Goal: Information Seeking & Learning: Learn about a topic

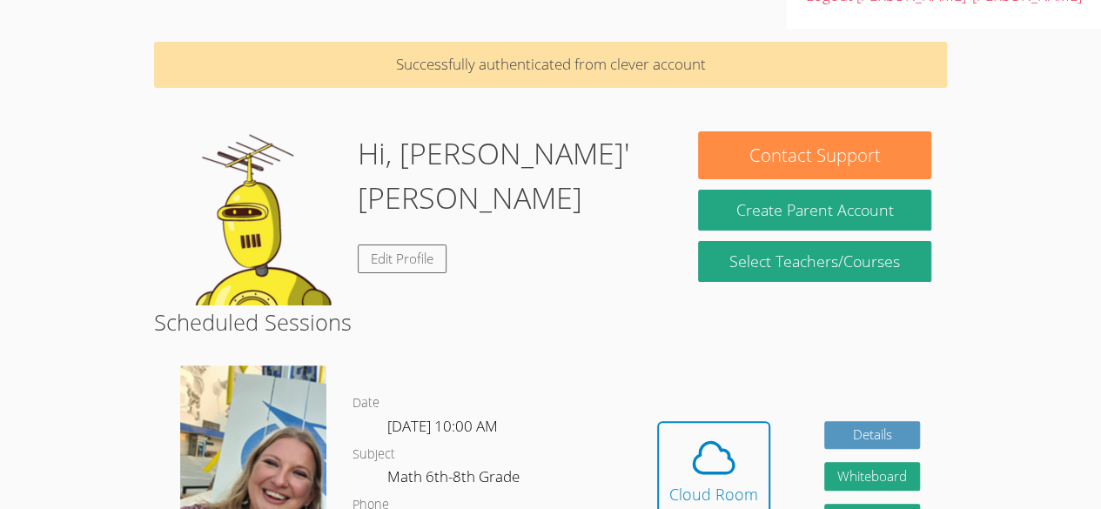
scroll to position [104, 0]
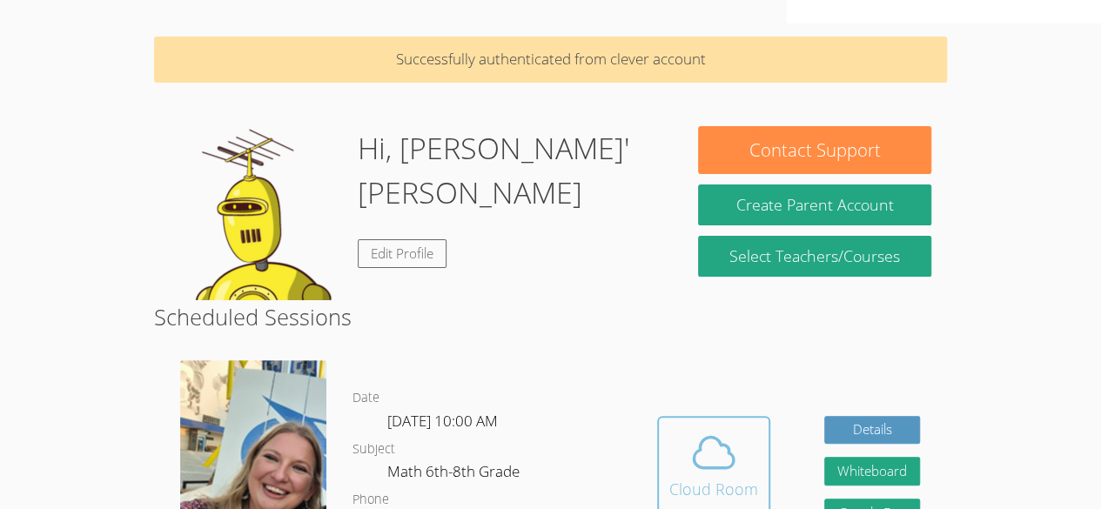
click at [716, 428] on icon at bounding box center [713, 452] width 49 height 49
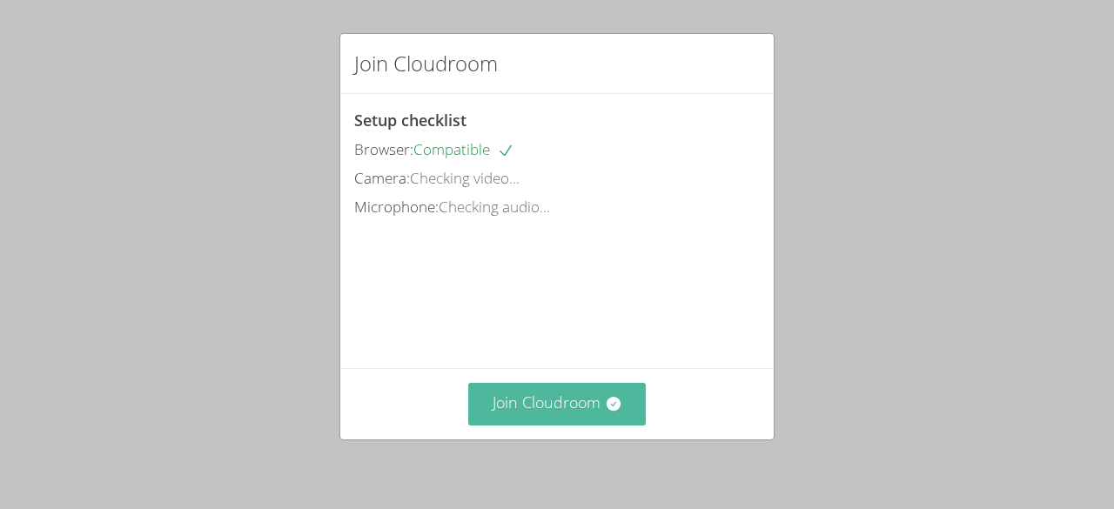
click at [534, 389] on button "Join Cloudroom" at bounding box center [557, 404] width 178 height 43
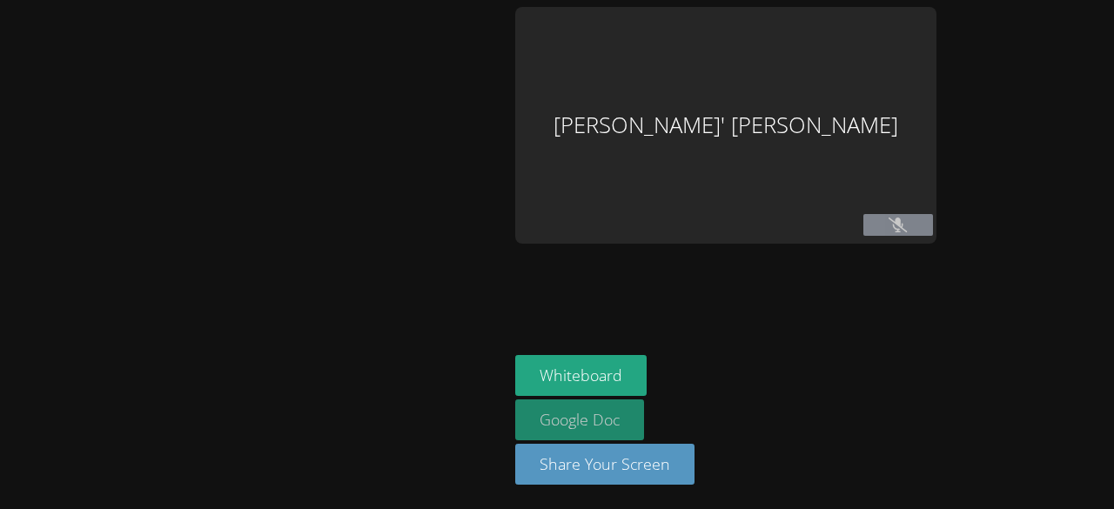
click at [555, 433] on link "Google Doc" at bounding box center [579, 419] width 129 height 41
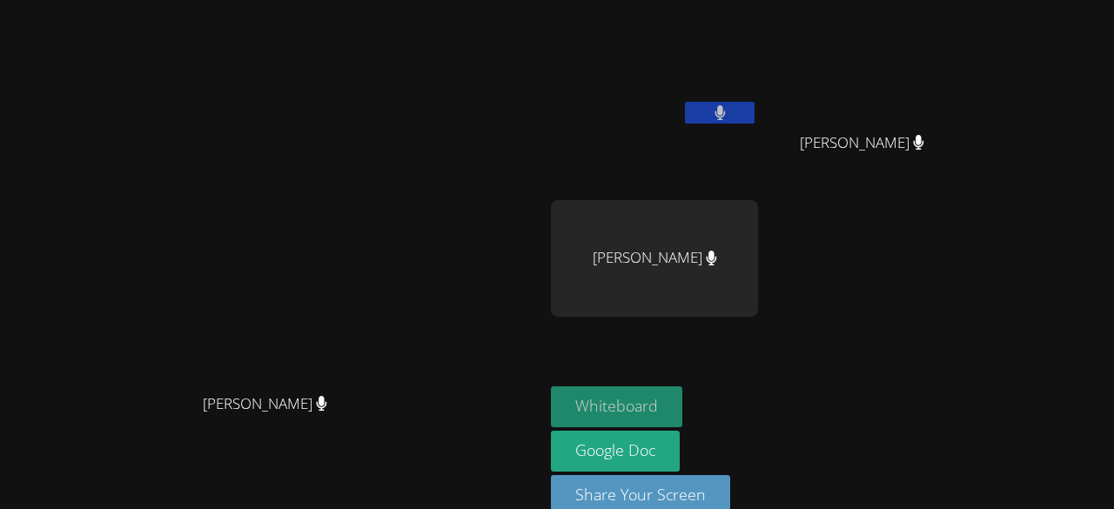
click at [682, 404] on button "Whiteboard" at bounding box center [616, 406] width 131 height 41
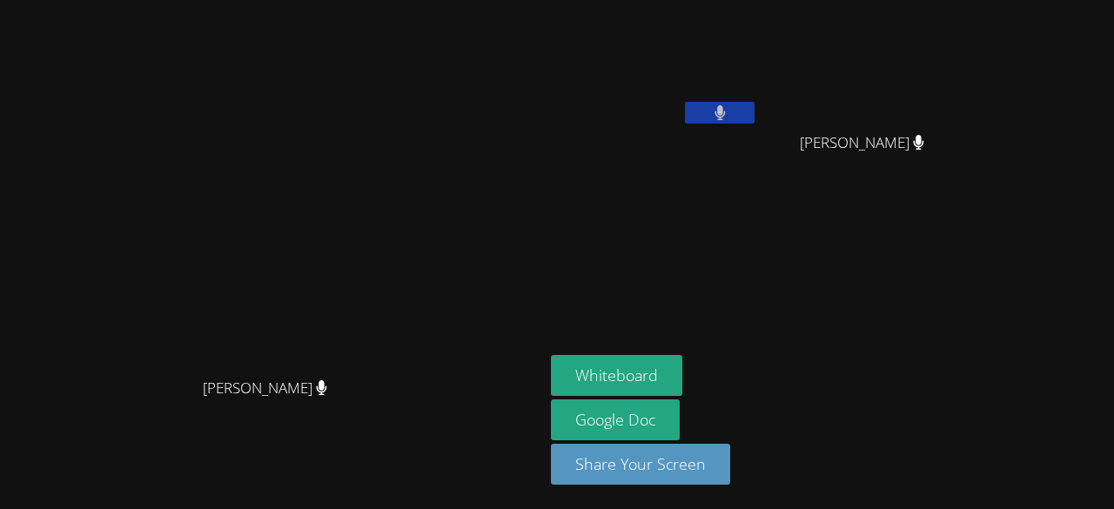
click at [754, 106] on button at bounding box center [720, 113] width 70 height 22
click at [754, 111] on button at bounding box center [720, 113] width 70 height 22
click at [754, 122] on button at bounding box center [720, 113] width 70 height 22
click at [754, 111] on button at bounding box center [720, 113] width 70 height 22
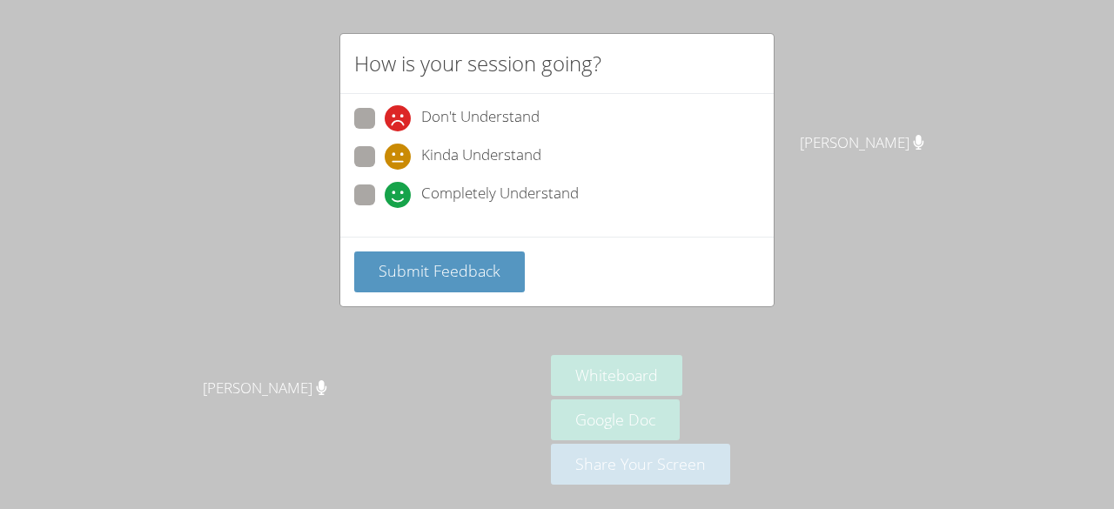
click at [512, 164] on span "Kinda Understand" at bounding box center [481, 157] width 120 height 26
click at [399, 161] on input "Kinda Understand" at bounding box center [392, 153] width 15 height 15
radio input "true"
click at [504, 204] on span "Completely Understand" at bounding box center [499, 195] width 157 height 26
click at [399, 199] on input "Completely Understand" at bounding box center [392, 191] width 15 height 15
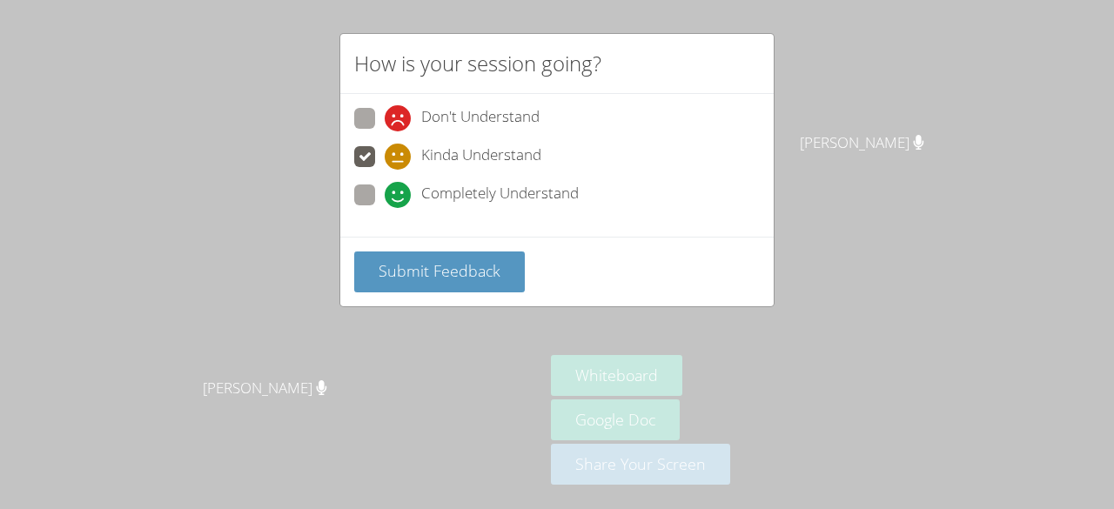
radio input "true"
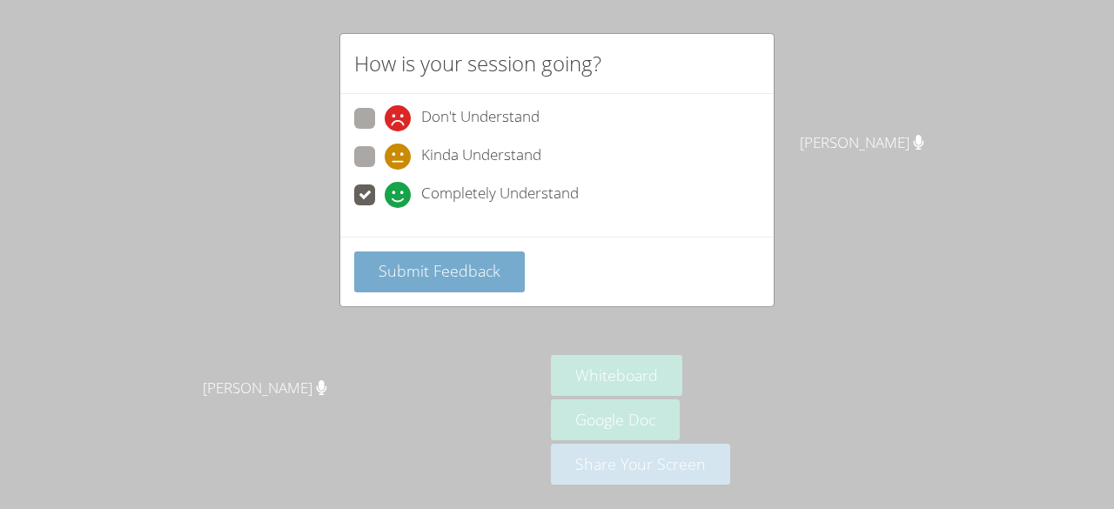
click at [478, 275] on span "Submit Feedback" at bounding box center [439, 270] width 122 height 21
